Goal: Obtain resource: Obtain resource

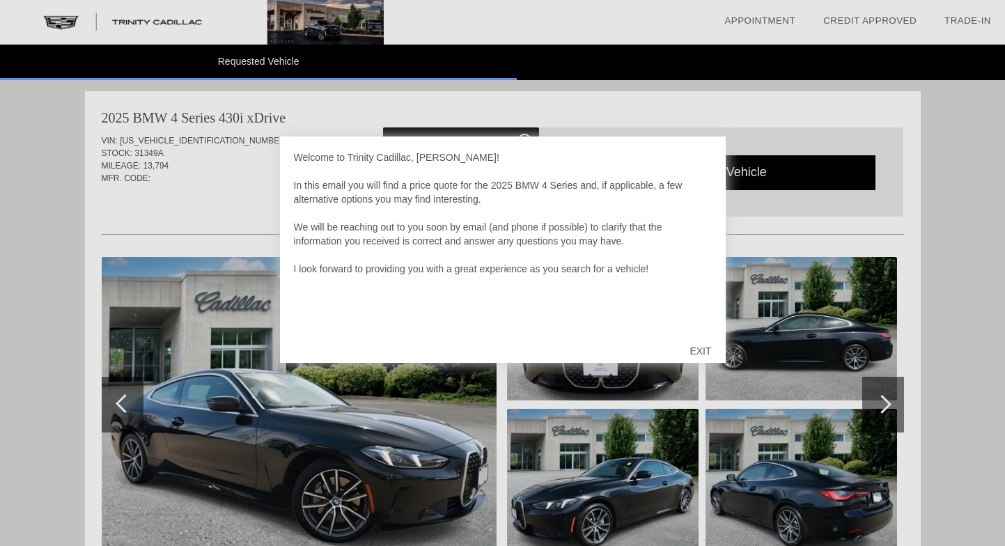
click at [703, 348] on div "EXIT" at bounding box center [700, 351] width 49 height 42
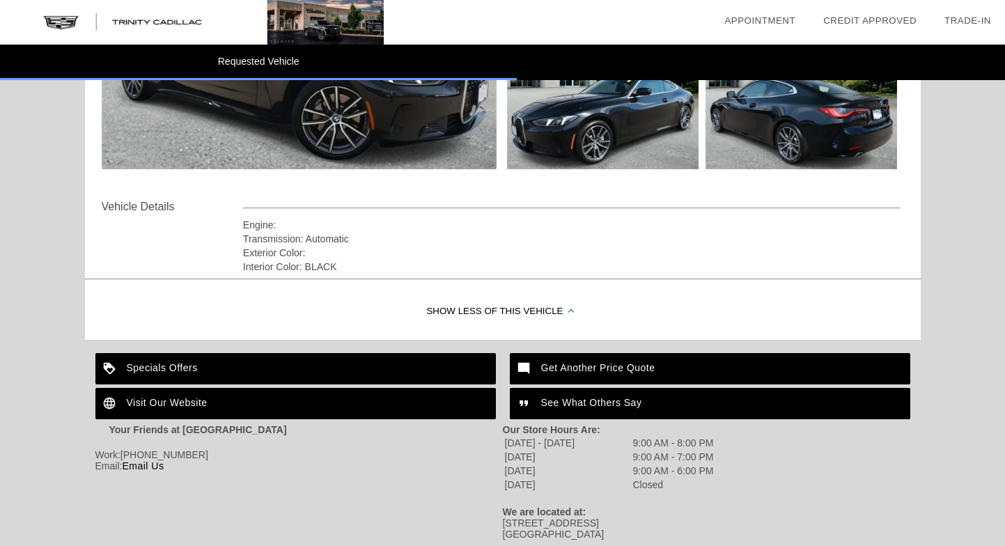
scroll to position [382, 0]
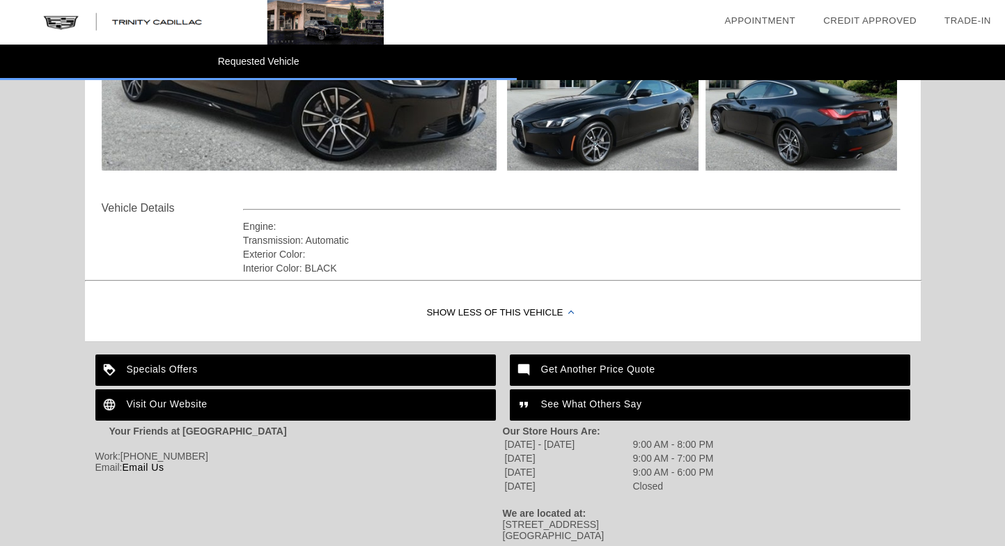
click at [436, 373] on div "Specials Offers" at bounding box center [295, 369] width 400 height 31
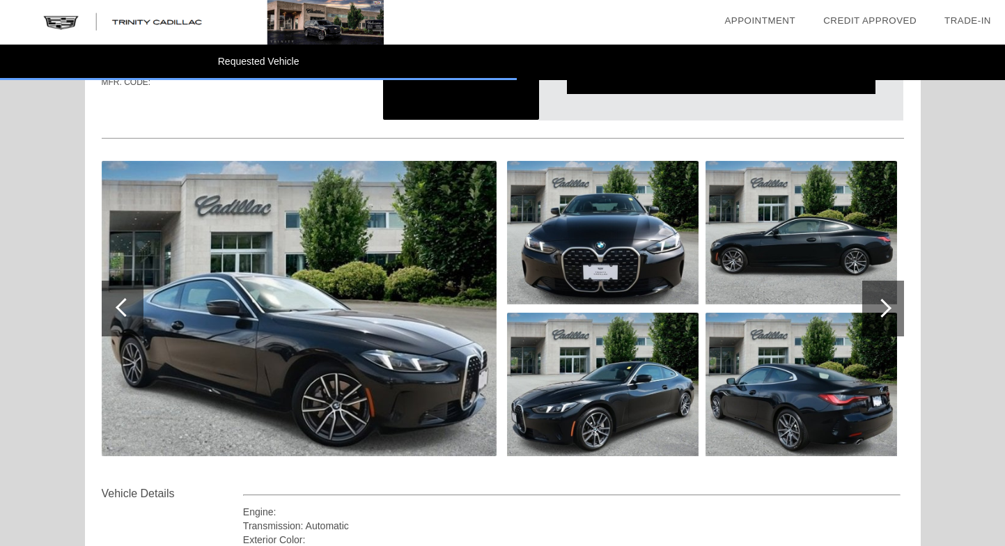
scroll to position [91, 0]
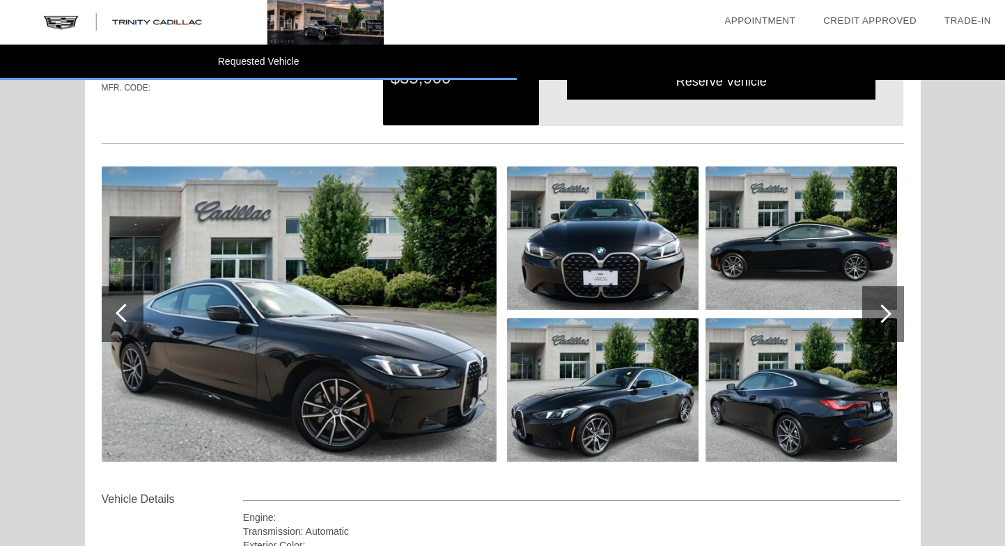
click at [887, 297] on div at bounding box center [883, 314] width 42 height 56
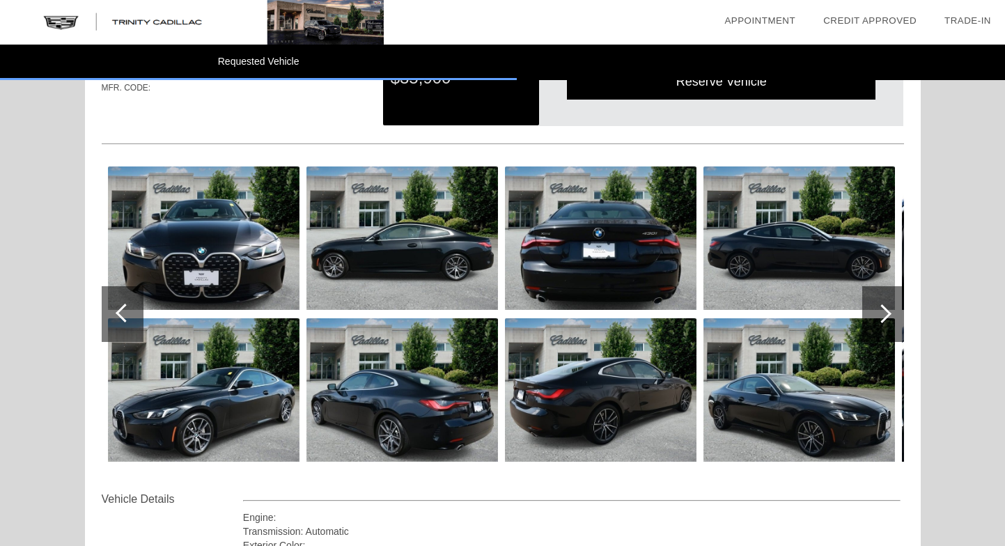
click at [887, 295] on div at bounding box center [883, 314] width 42 height 56
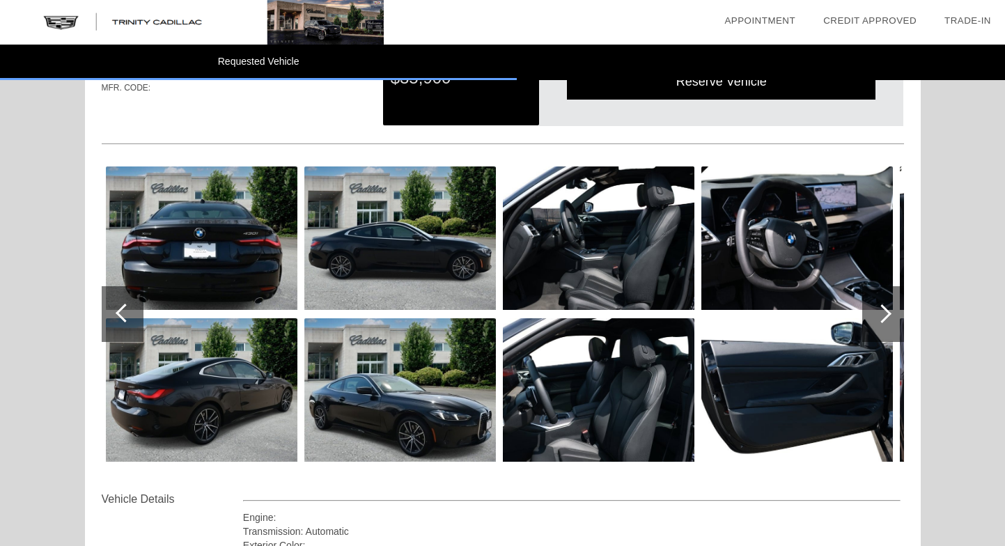
click at [887, 295] on div at bounding box center [883, 314] width 42 height 56
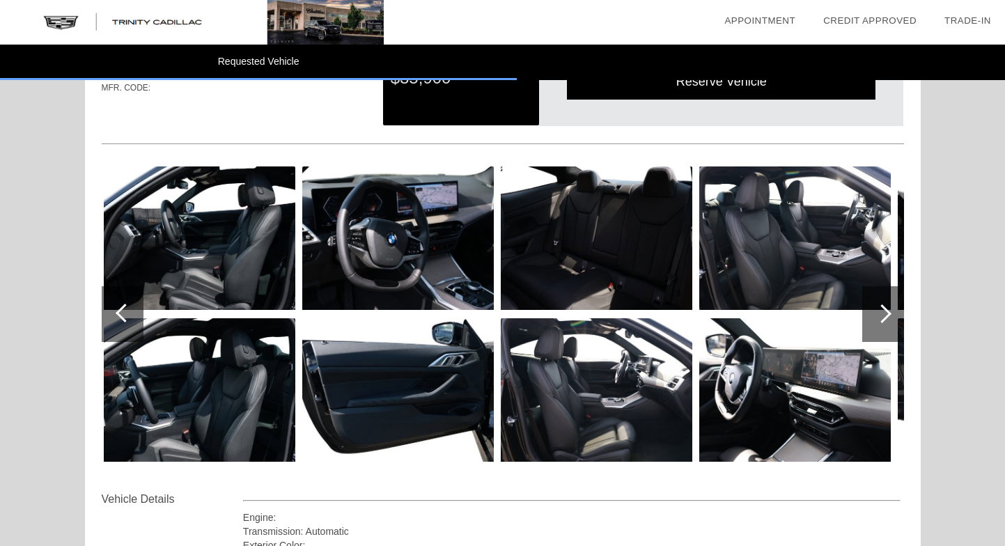
click at [873, 315] on div at bounding box center [883, 314] width 42 height 56
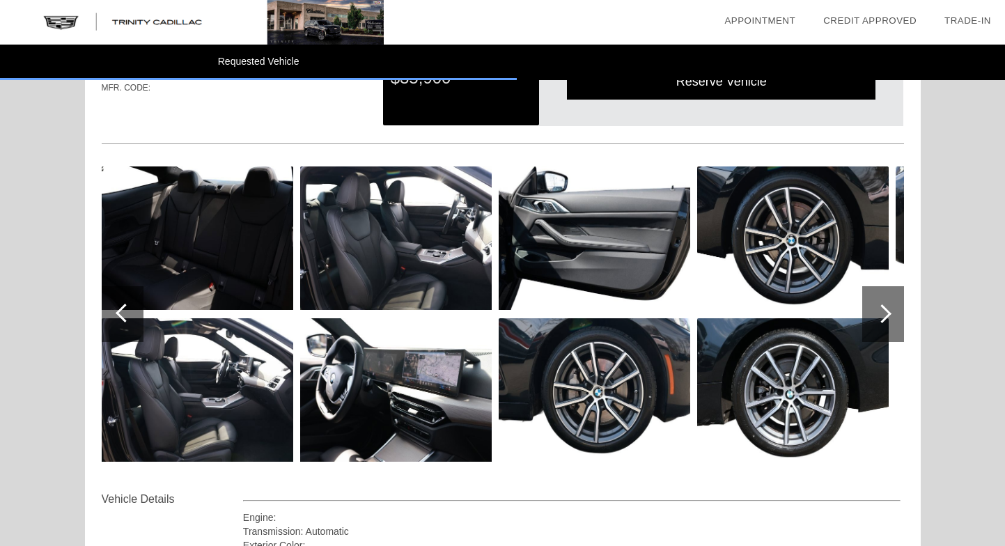
click at [873, 315] on div at bounding box center [883, 314] width 42 height 56
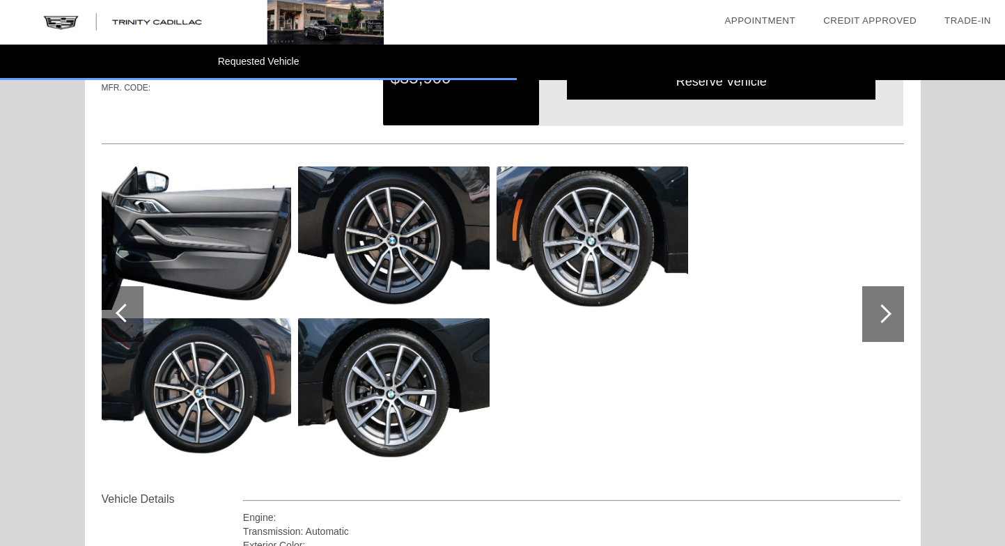
click at [873, 315] on div at bounding box center [883, 314] width 42 height 56
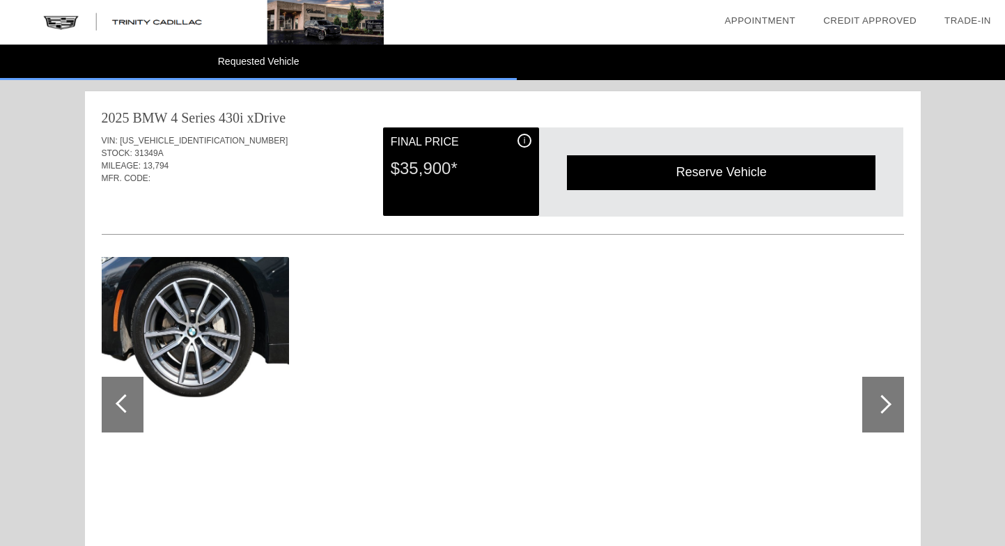
scroll to position [0, 0]
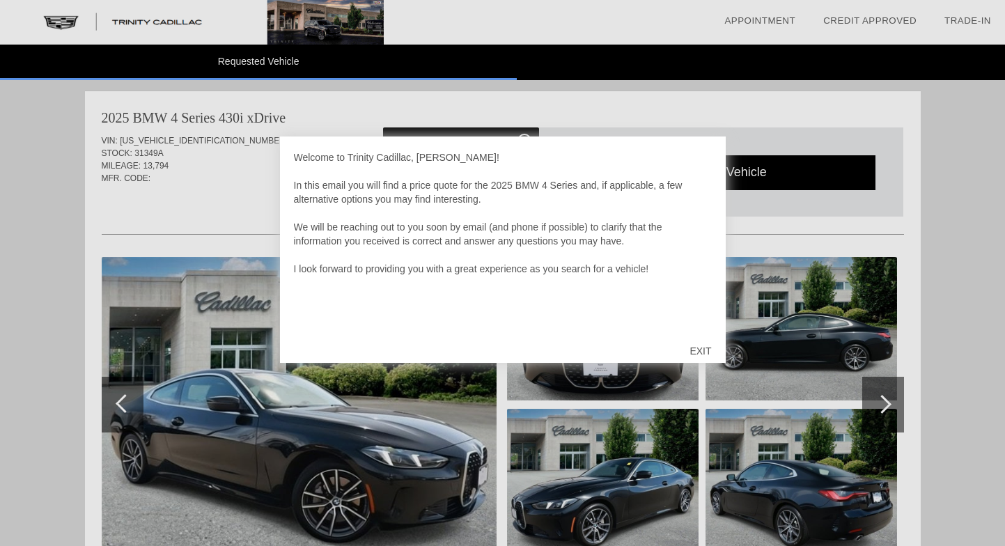
click at [710, 334] on div "EXIT" at bounding box center [700, 351] width 49 height 42
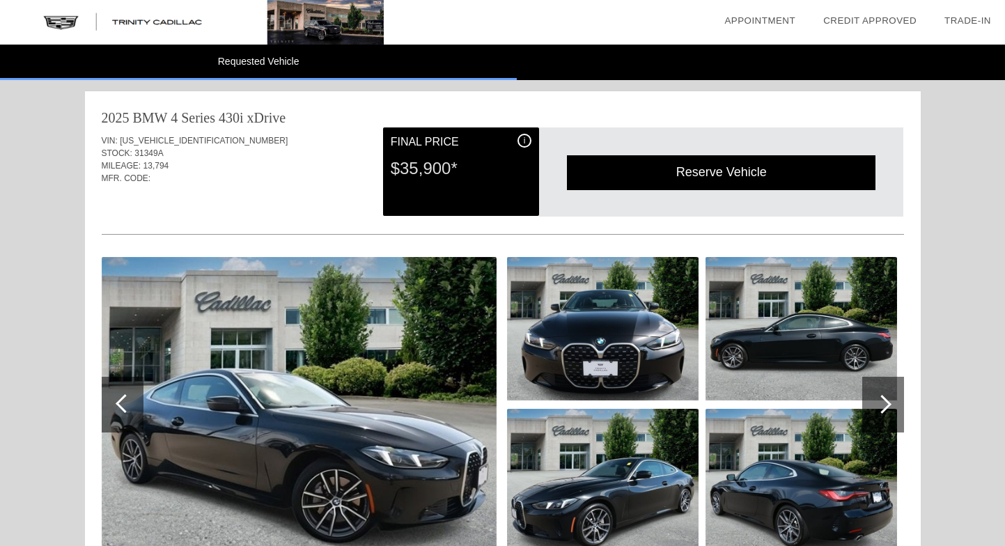
click at [525, 137] on span "i" at bounding box center [525, 141] width 2 height 10
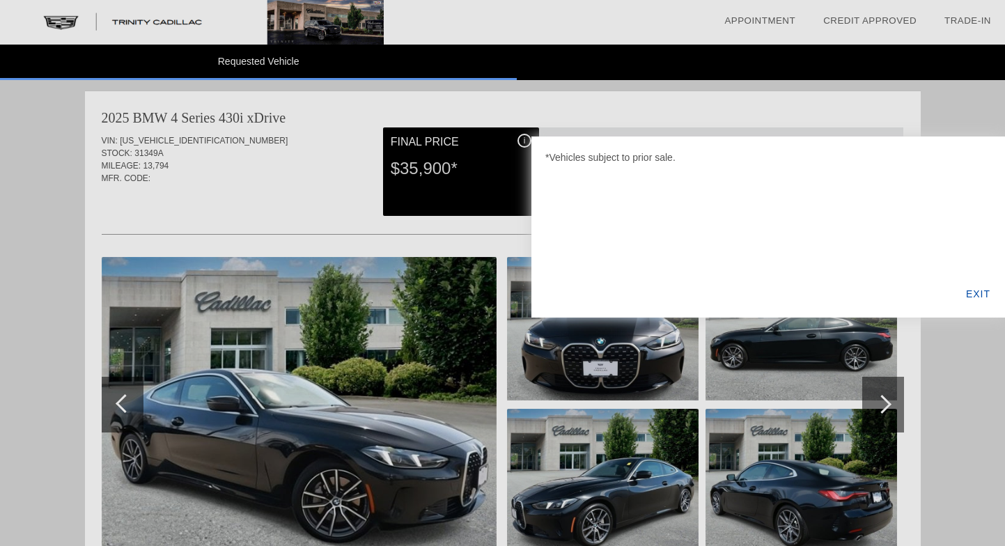
click at [667, 115] on div at bounding box center [502, 273] width 1005 height 546
click at [964, 295] on div "EXIT" at bounding box center [978, 293] width 54 height 47
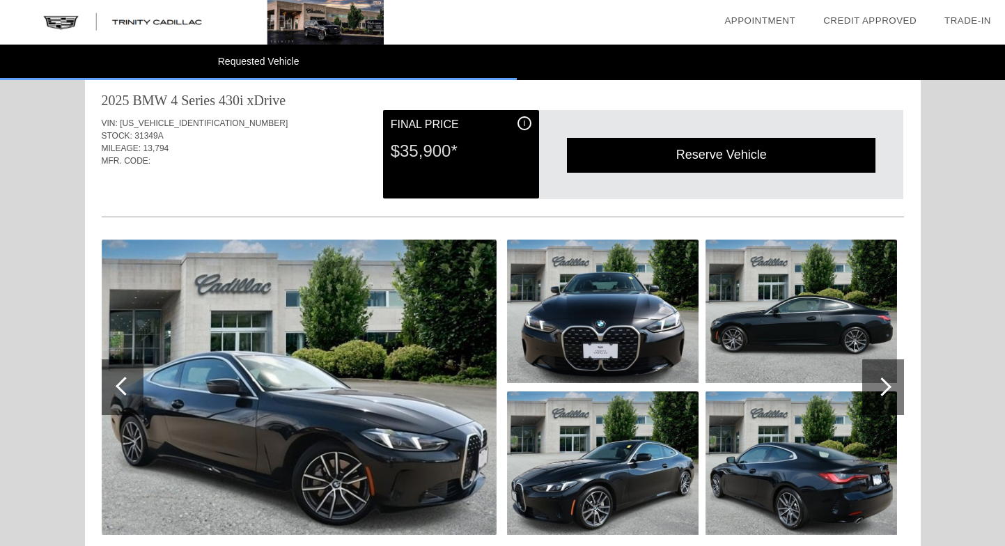
scroll to position [17, 0]
click at [123, 124] on span "[US_VEHICLE_IDENTIFICATION_NUMBER]" at bounding box center [204, 123] width 168 height 10
drag, startPoint x: 121, startPoint y: 123, endPoint x: 221, endPoint y: 120, distance: 99.6
click at [221, 120] on div "VIN: WBA63DA08SCS82829" at bounding box center [503, 123] width 802 height 13
copy div "[US_VEHICLE_IDENTIFICATION_NUMBER]"
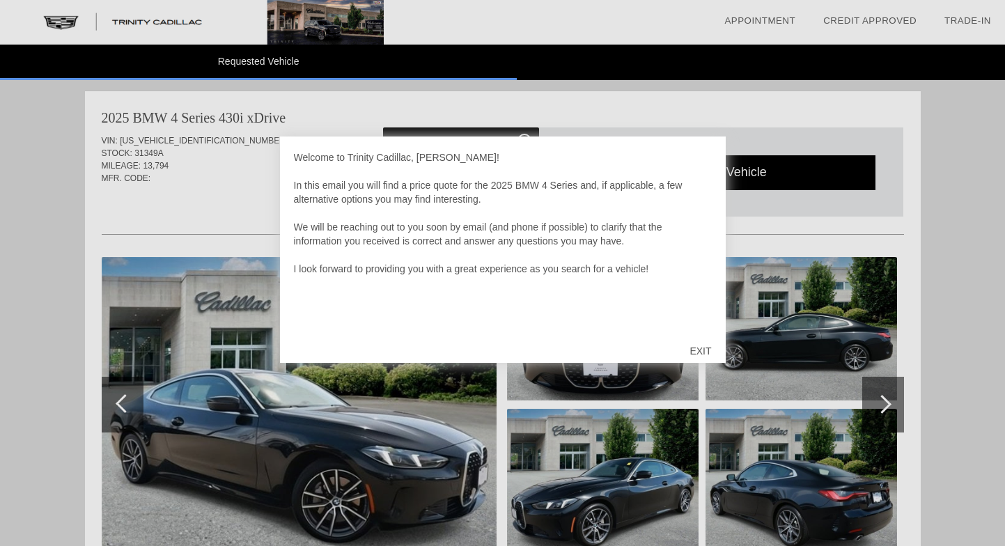
click at [701, 344] on div "EXIT" at bounding box center [700, 351] width 49 height 42
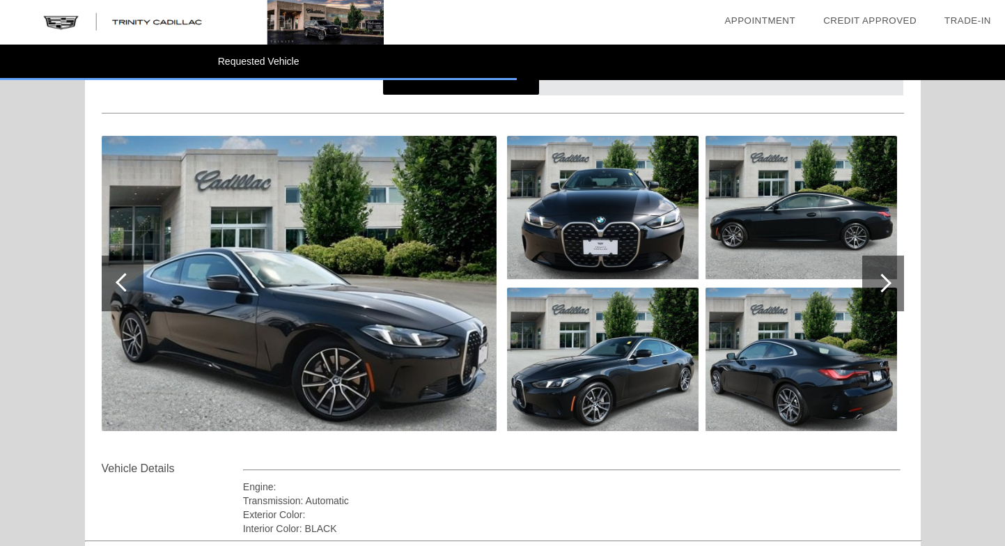
scroll to position [130, 0]
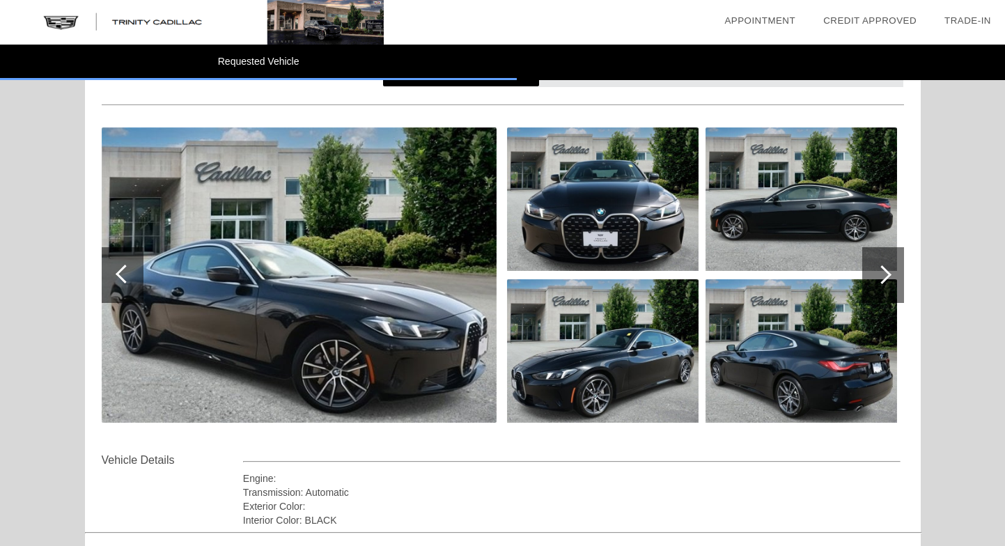
click at [882, 276] on div at bounding box center [882, 274] width 19 height 19
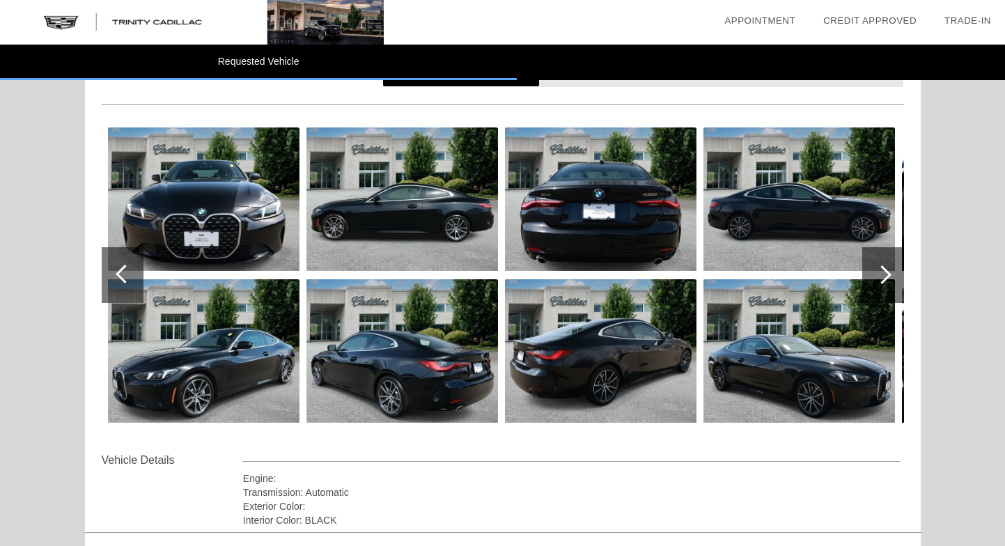
click at [882, 277] on div at bounding box center [882, 274] width 19 height 19
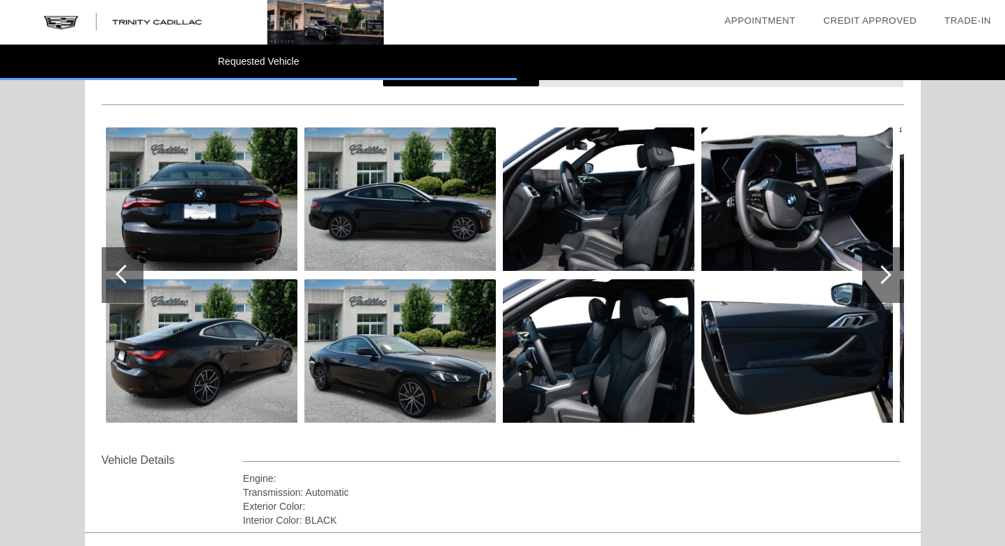
click at [882, 278] on div at bounding box center [882, 274] width 19 height 19
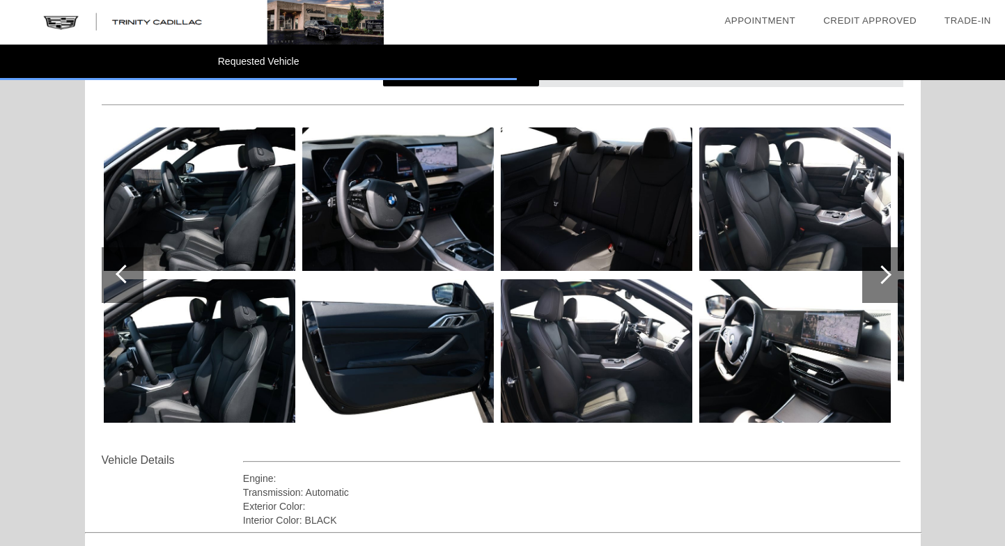
click at [882, 278] on div at bounding box center [882, 274] width 19 height 19
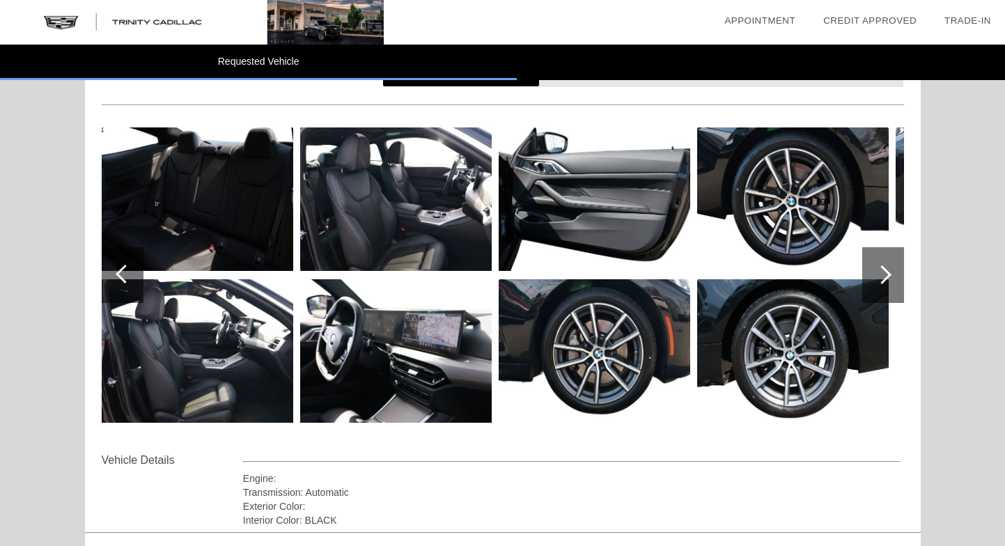
click at [882, 278] on div at bounding box center [882, 274] width 19 height 19
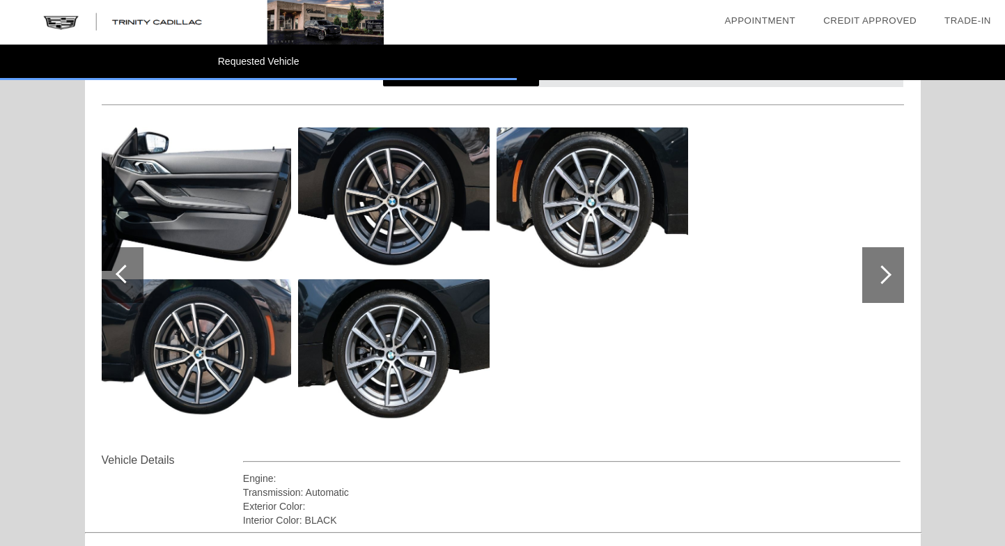
click at [139, 265] on div at bounding box center [123, 275] width 42 height 56
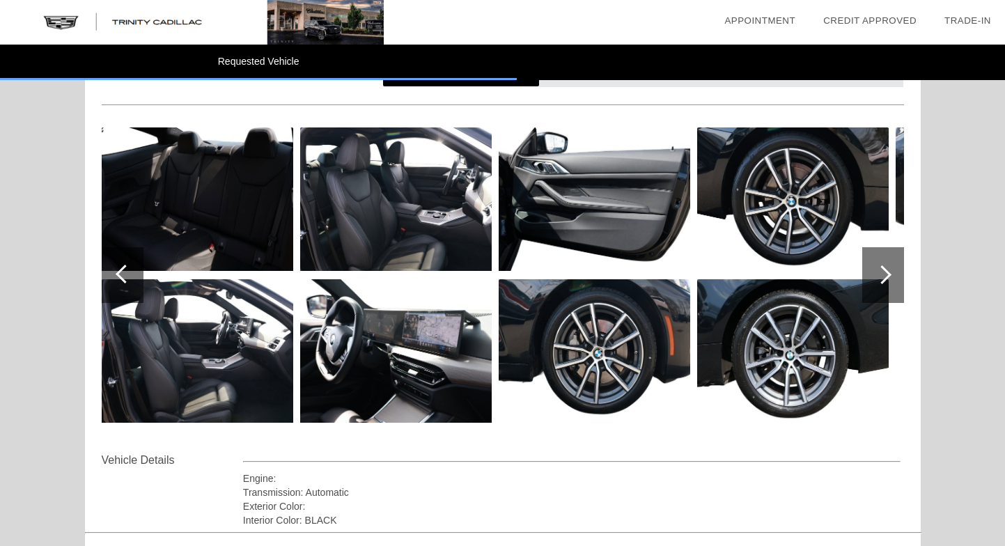
click at [139, 265] on div at bounding box center [123, 275] width 42 height 56
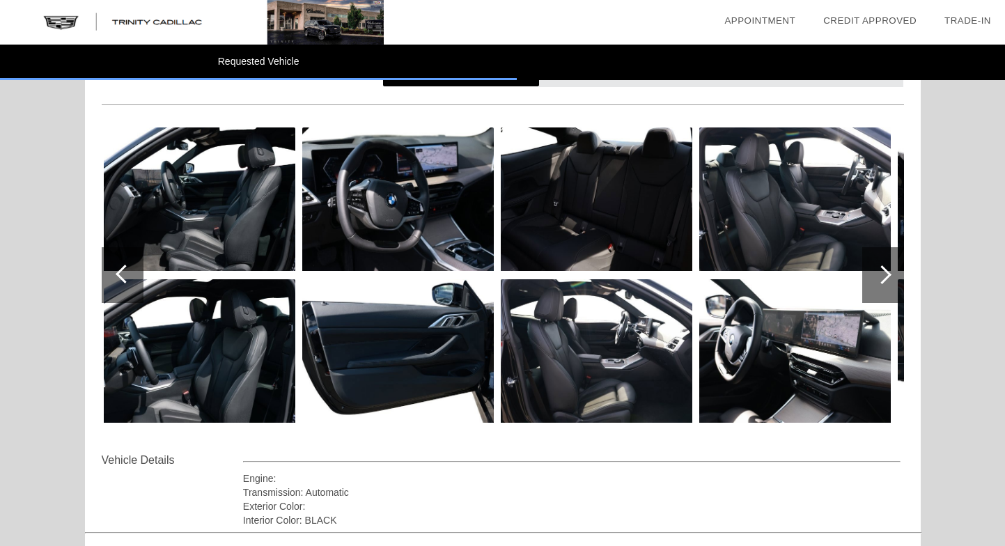
click at [139, 265] on div at bounding box center [123, 275] width 42 height 56
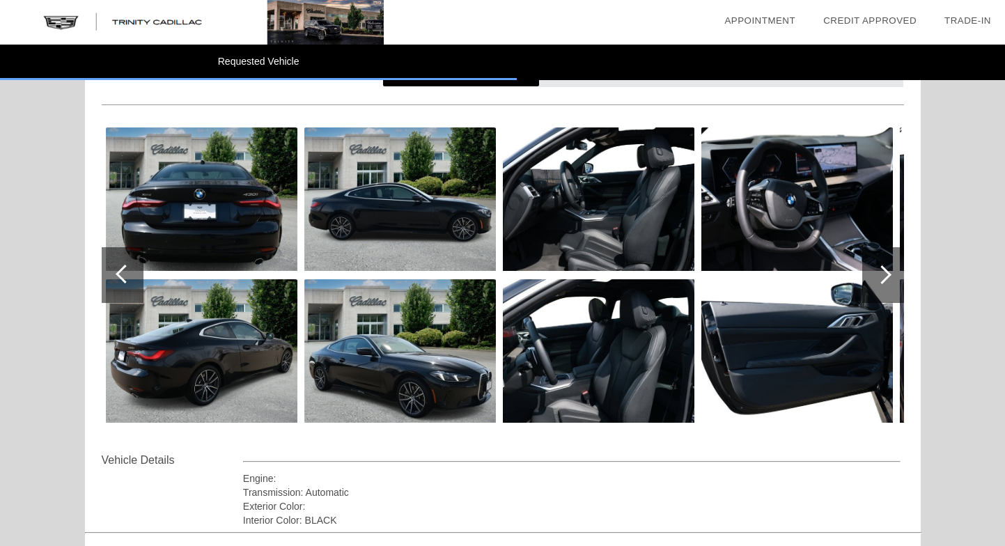
click at [127, 276] on div at bounding box center [125, 274] width 19 height 19
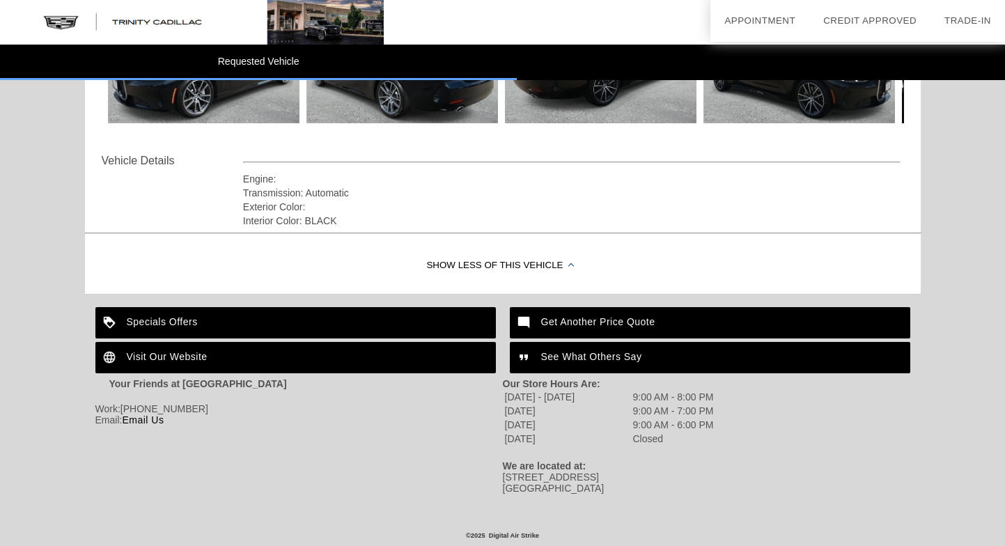
scroll to position [429, 0]
click at [155, 423] on link "Email Us" at bounding box center [143, 419] width 42 height 11
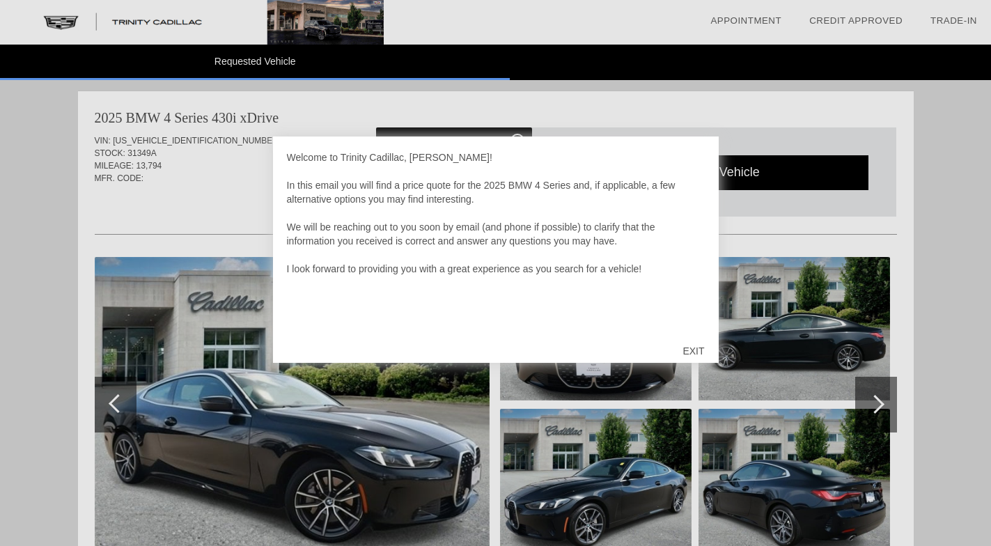
click at [692, 337] on div "EXIT" at bounding box center [693, 351] width 49 height 42
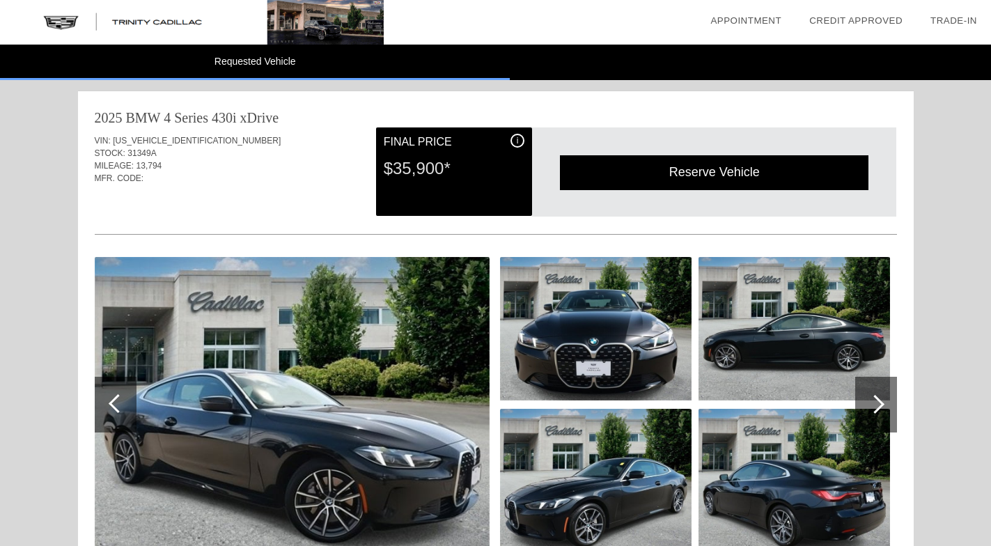
click at [148, 159] on div "MILEAGE: 13,794" at bounding box center [496, 165] width 802 height 13
click at [190, 171] on div "MILEAGE: 13,794" at bounding box center [496, 165] width 802 height 13
